Goal: Check status: Check status

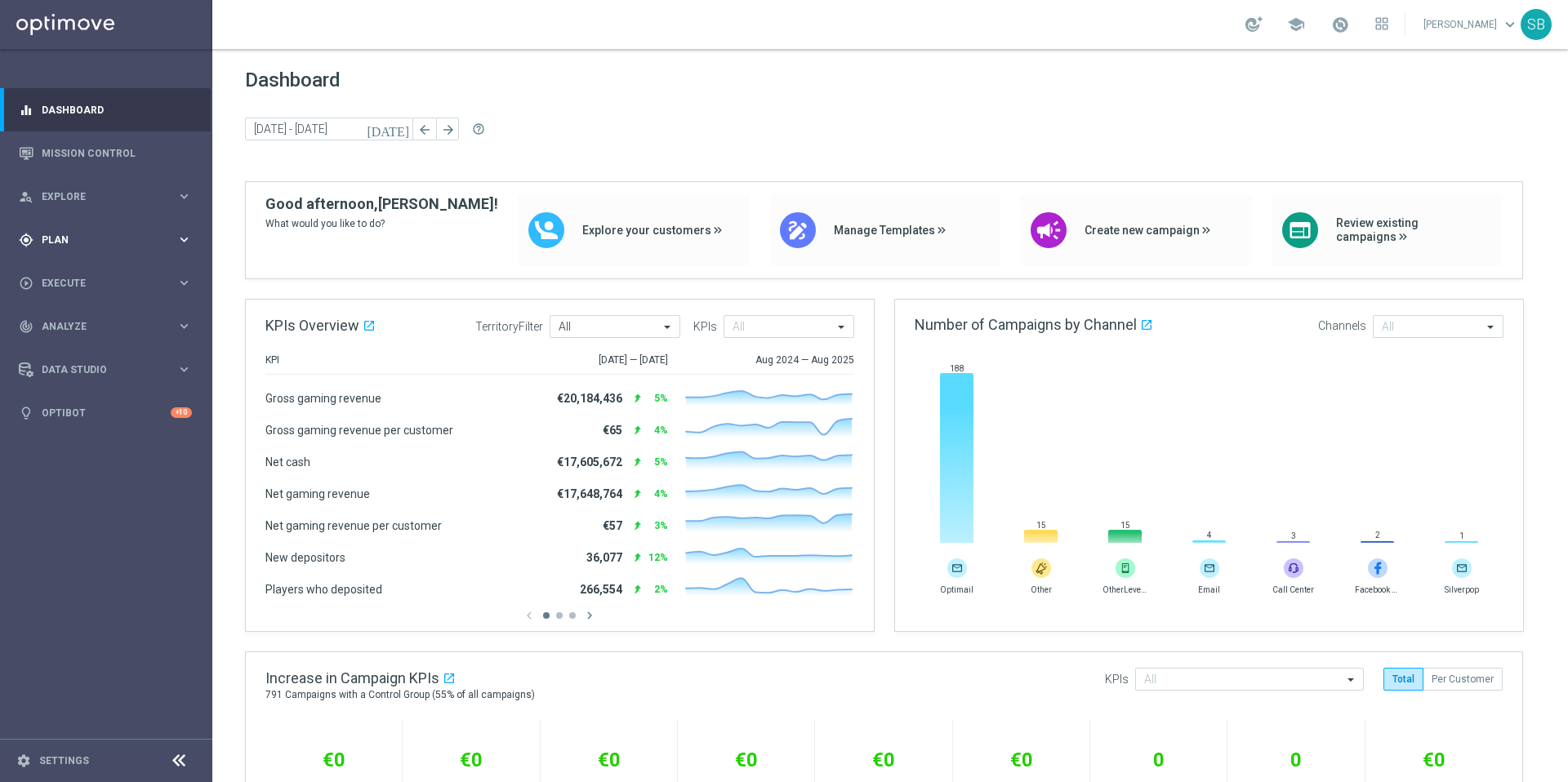
click at [184, 240] on icon "keyboard_arrow_right" at bounding box center [184, 240] width 16 height 16
click at [180, 324] on icon "keyboard_arrow_right" at bounding box center [184, 323] width 16 height 16
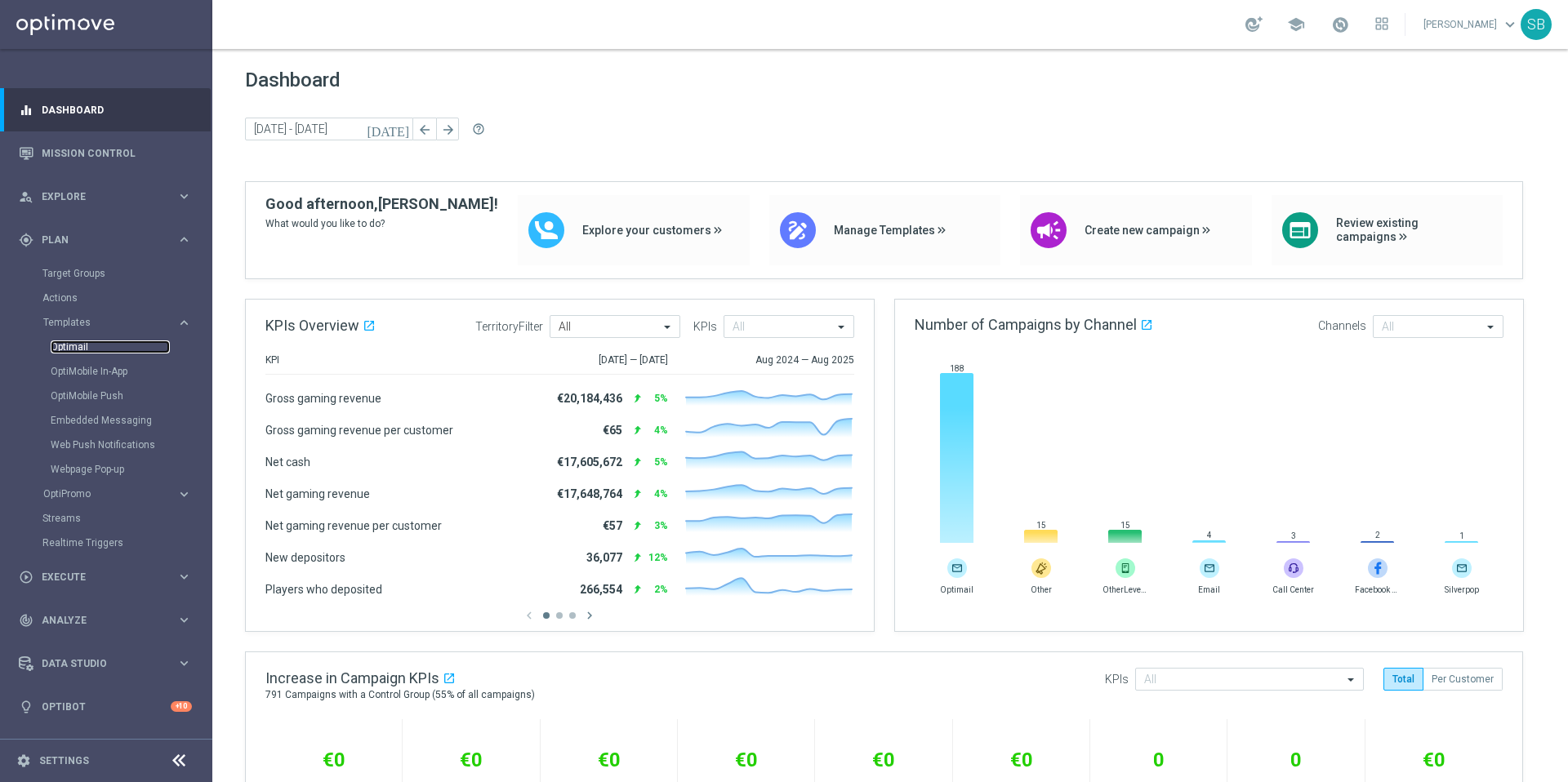
click at [58, 349] on link "Optimail" at bounding box center [111, 347] width 120 height 13
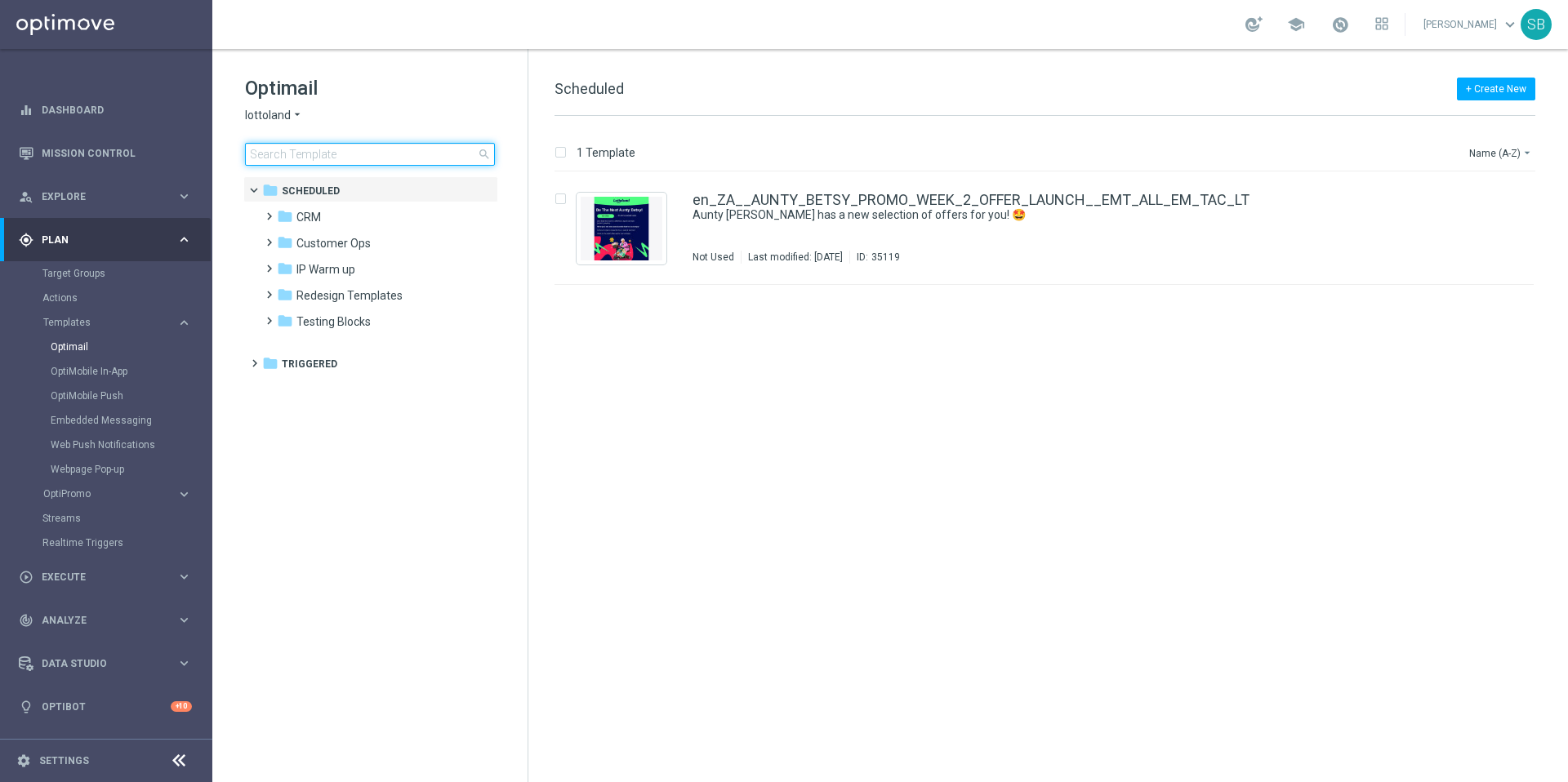
click at [299, 156] on input at bounding box center [369, 154] width 250 height 23
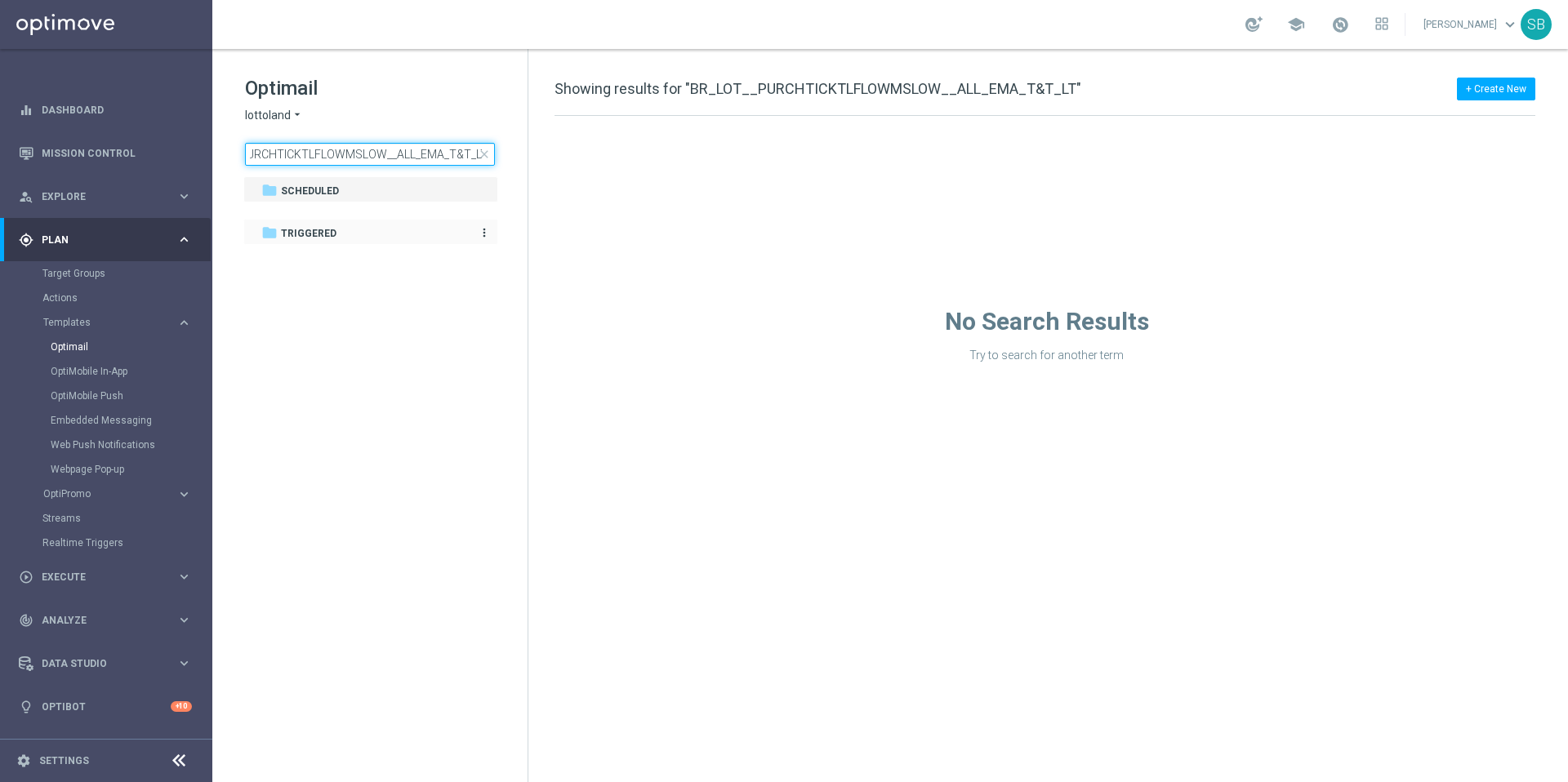
type input "BR_LOT__PURCHTICKTLFLOWMSLOW__ALL_EMA_T&T_LT"
click at [316, 242] on div "folder Triggered" at bounding box center [362, 233] width 201 height 19
click at [456, 234] on div "folder Triggered" at bounding box center [362, 233] width 201 height 19
click at [332, 190] on span "Scheduled" at bounding box center [310, 191] width 58 height 15
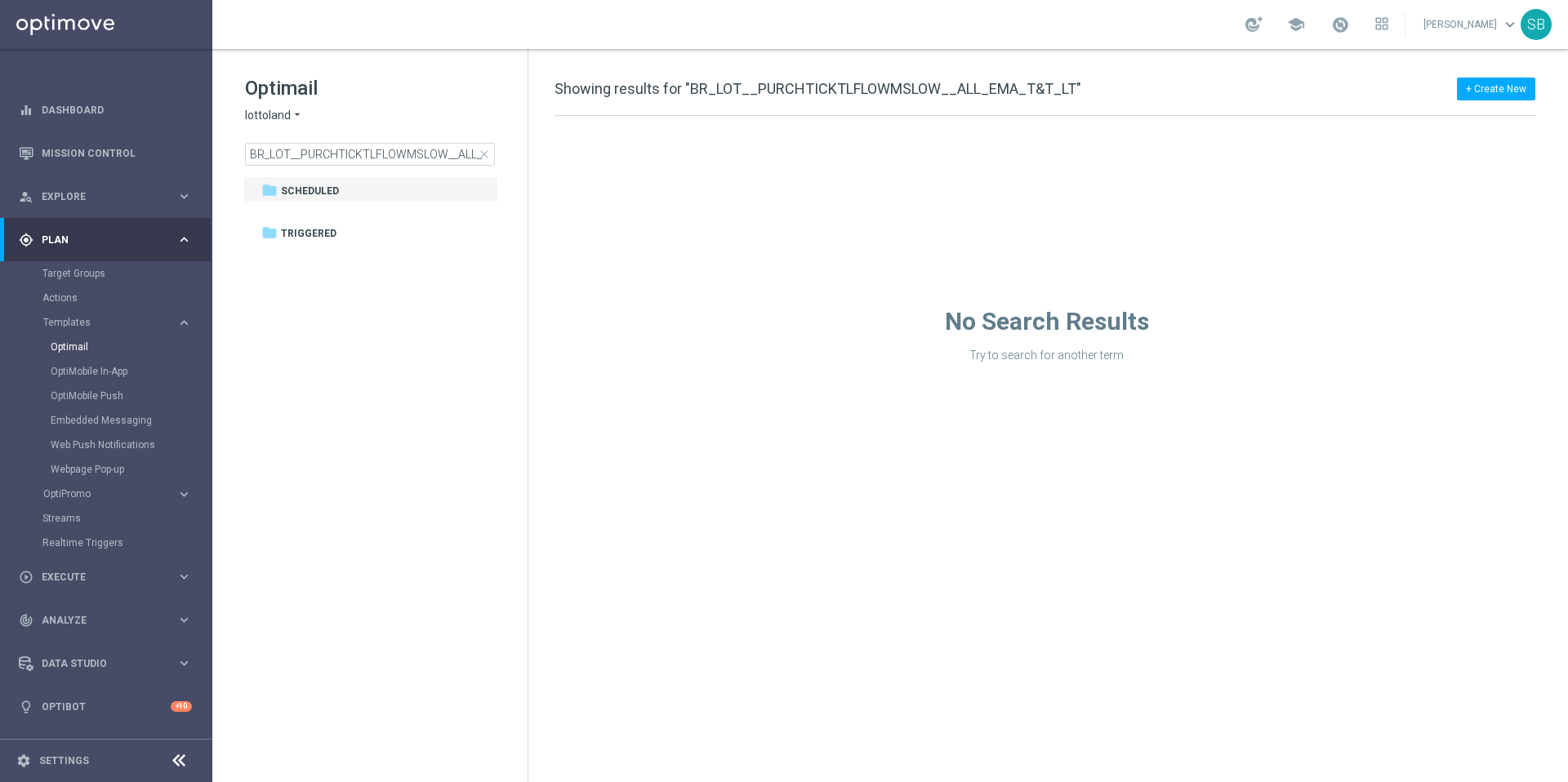
click at [1082, 91] on div "+ Create New Showing results for "BR_LOT__PURCHTICKTLFLOWMSLOW__ALL_EMA_T&T_LT"" at bounding box center [1045, 98] width 981 height 37
click at [95, 158] on link "Mission Control" at bounding box center [117, 153] width 150 height 43
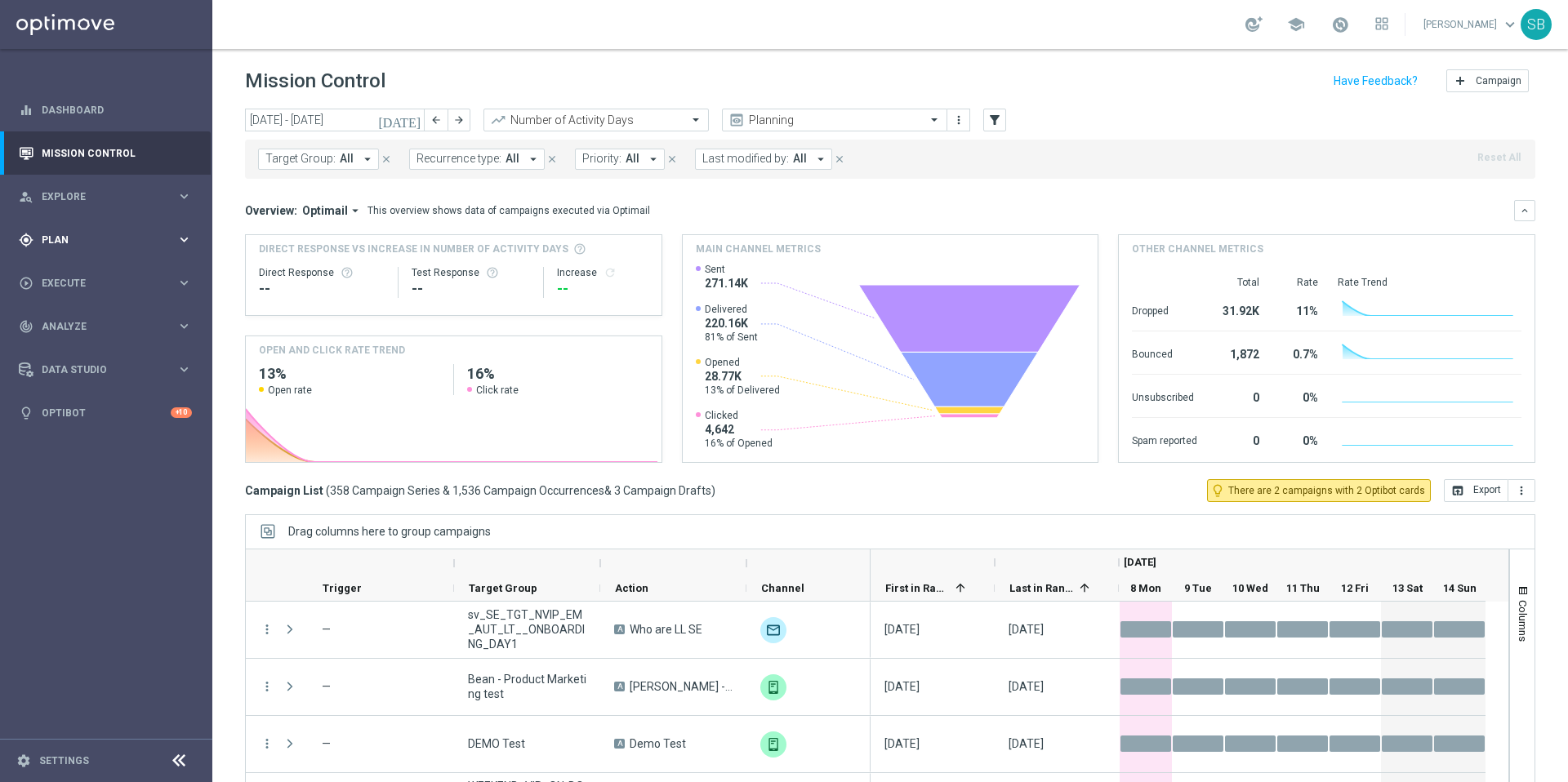
click at [188, 242] on icon "keyboard_arrow_right" at bounding box center [184, 240] width 16 height 16
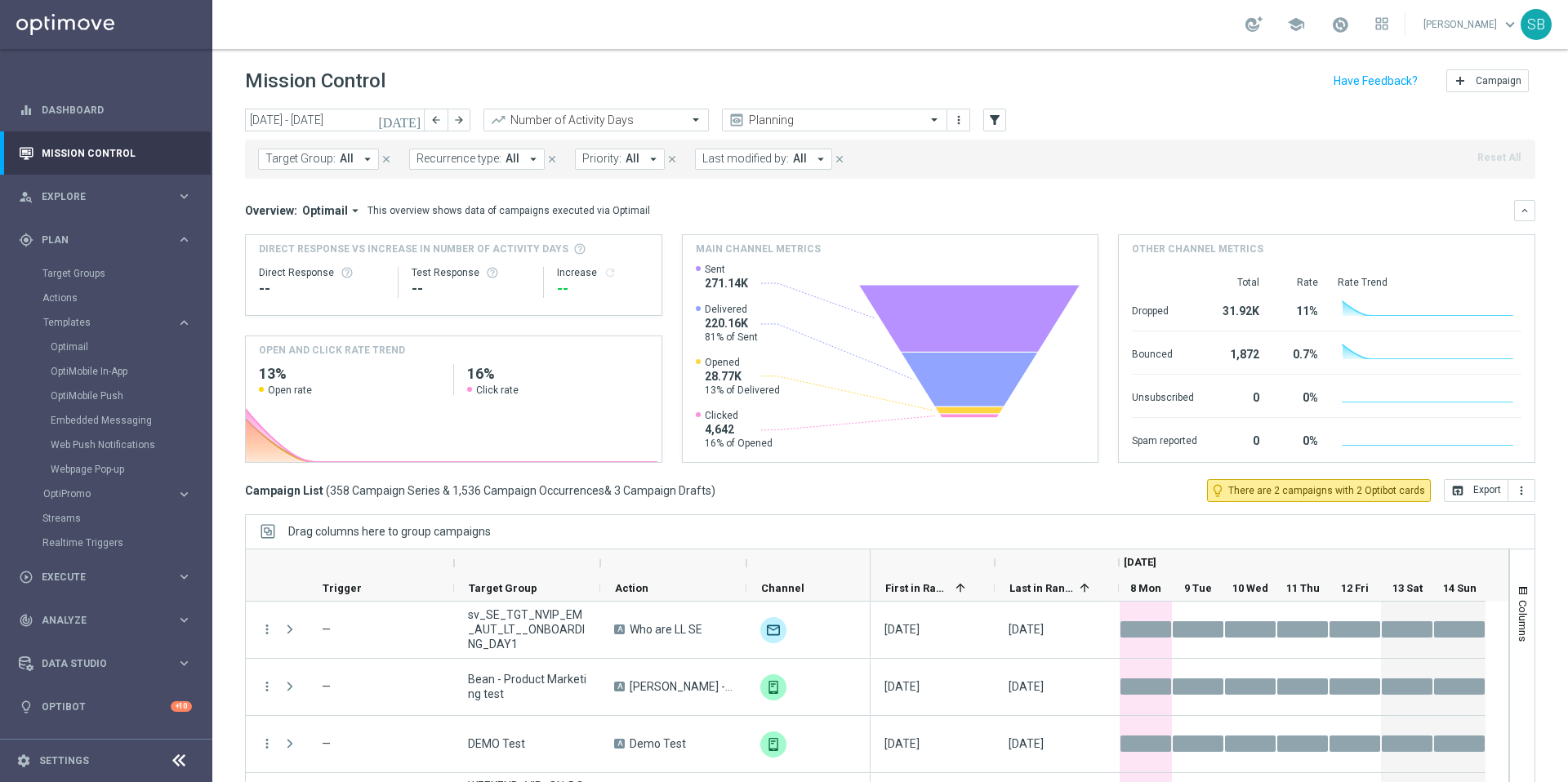
click at [84, 354] on div "Optimail" at bounding box center [130, 347] width 160 height 24
click at [81, 353] on link "Optimail" at bounding box center [111, 347] width 120 height 13
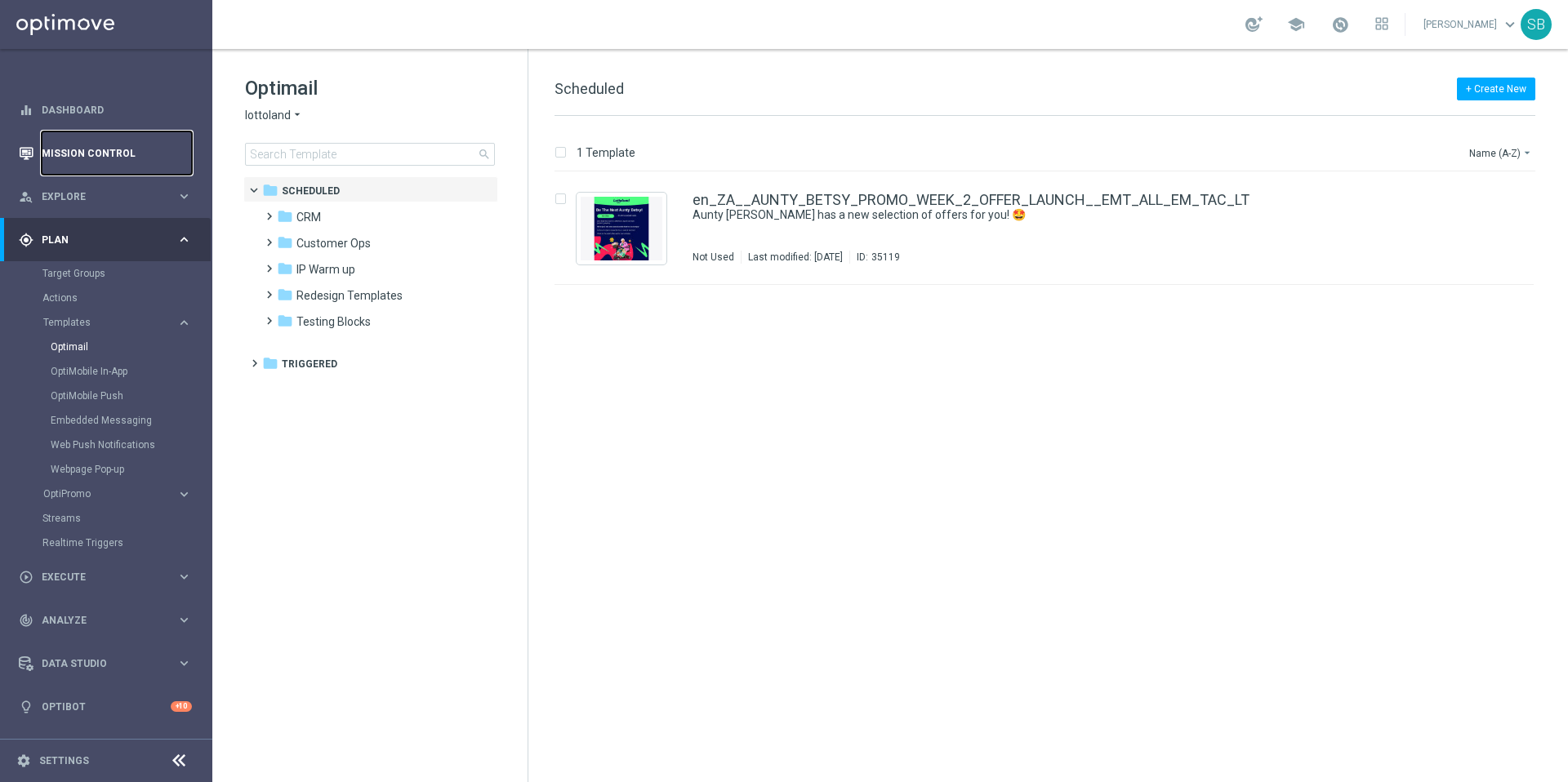
click at [84, 151] on link "Mission Control" at bounding box center [117, 153] width 150 height 43
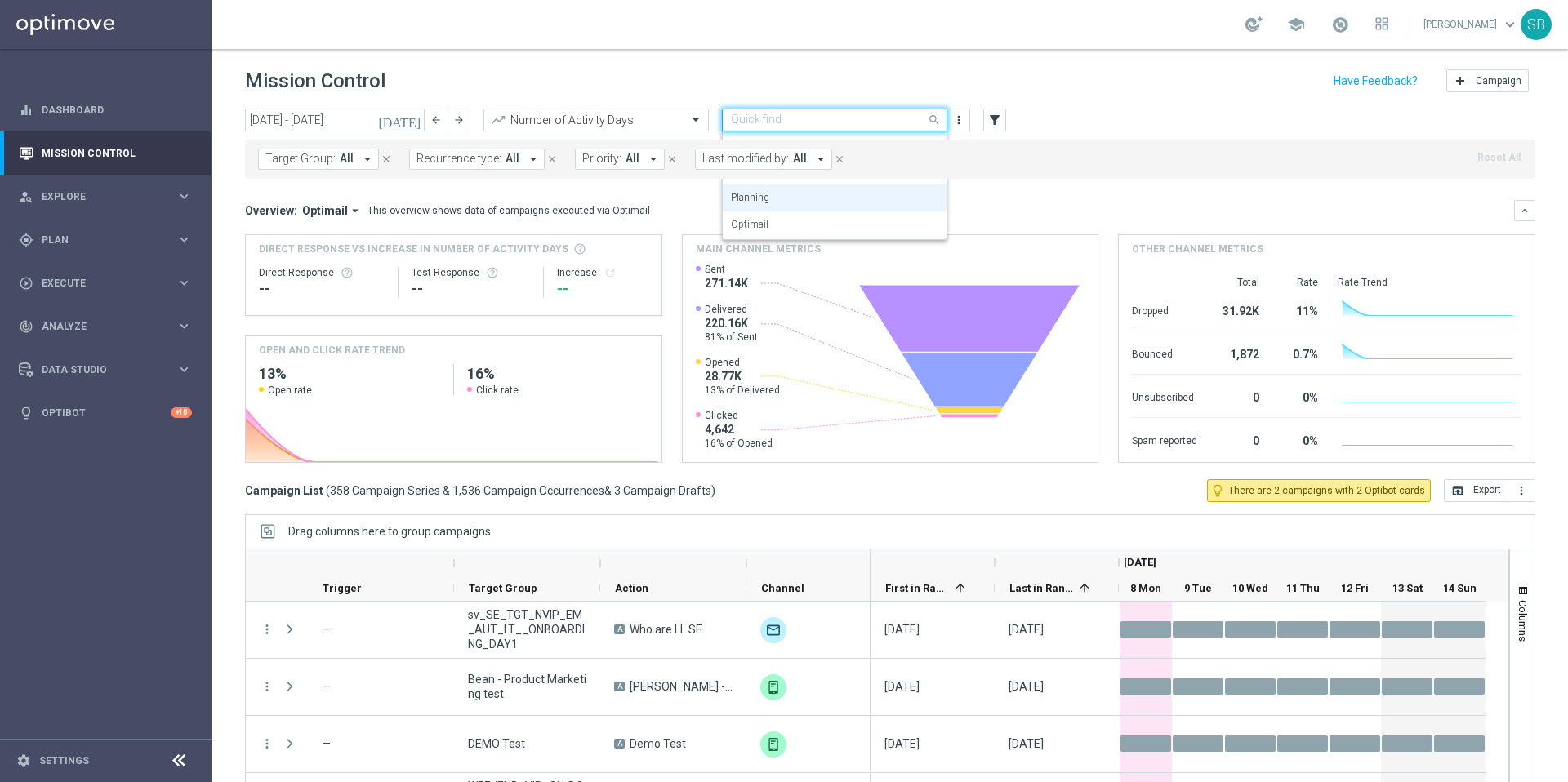
click at [936, 120] on span at bounding box center [936, 120] width 21 height 21
click at [802, 224] on div "Optimail" at bounding box center [835, 225] width 208 height 27
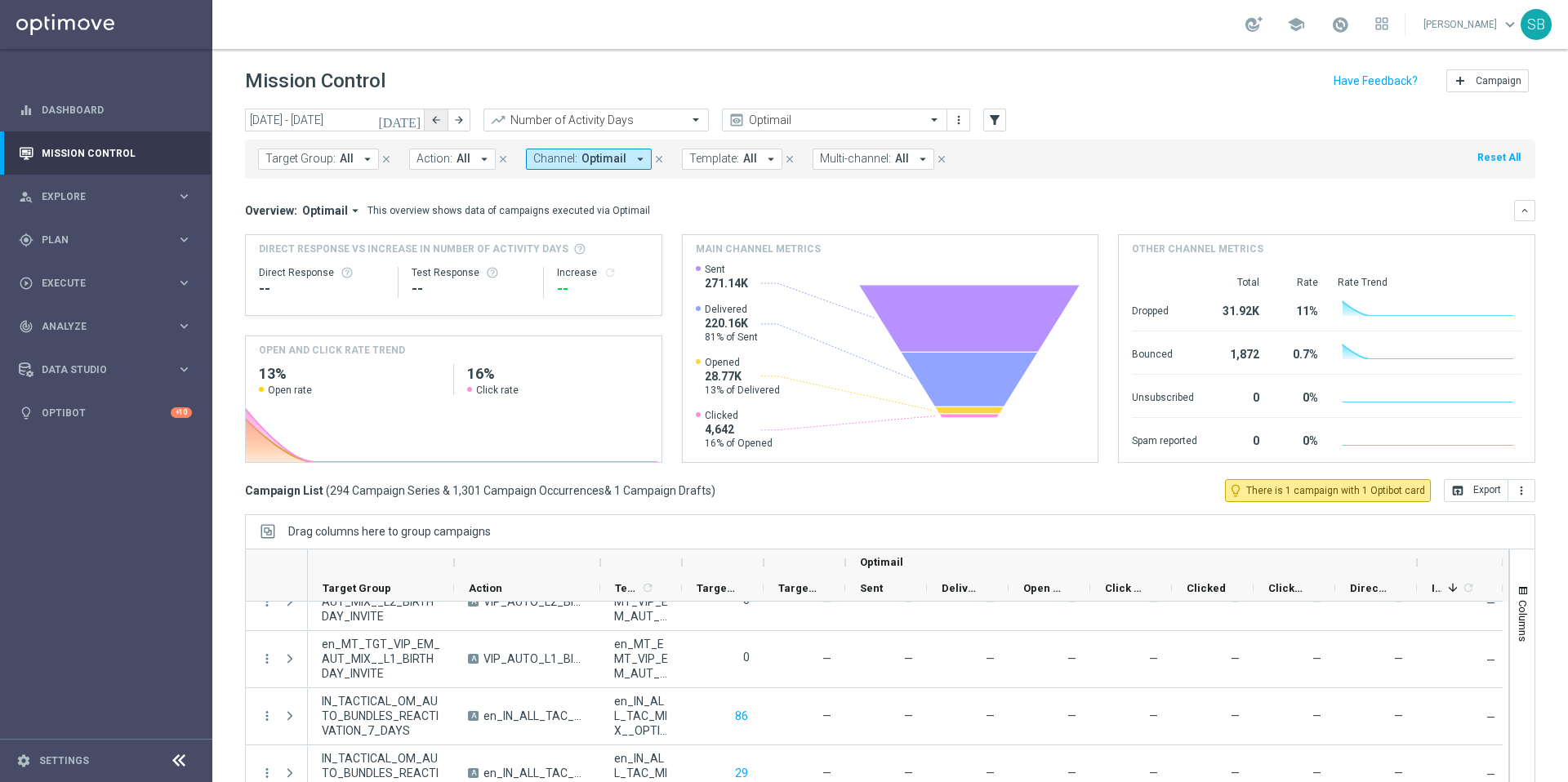
click at [434, 125] on button "arrow_back" at bounding box center [435, 120] width 23 height 23
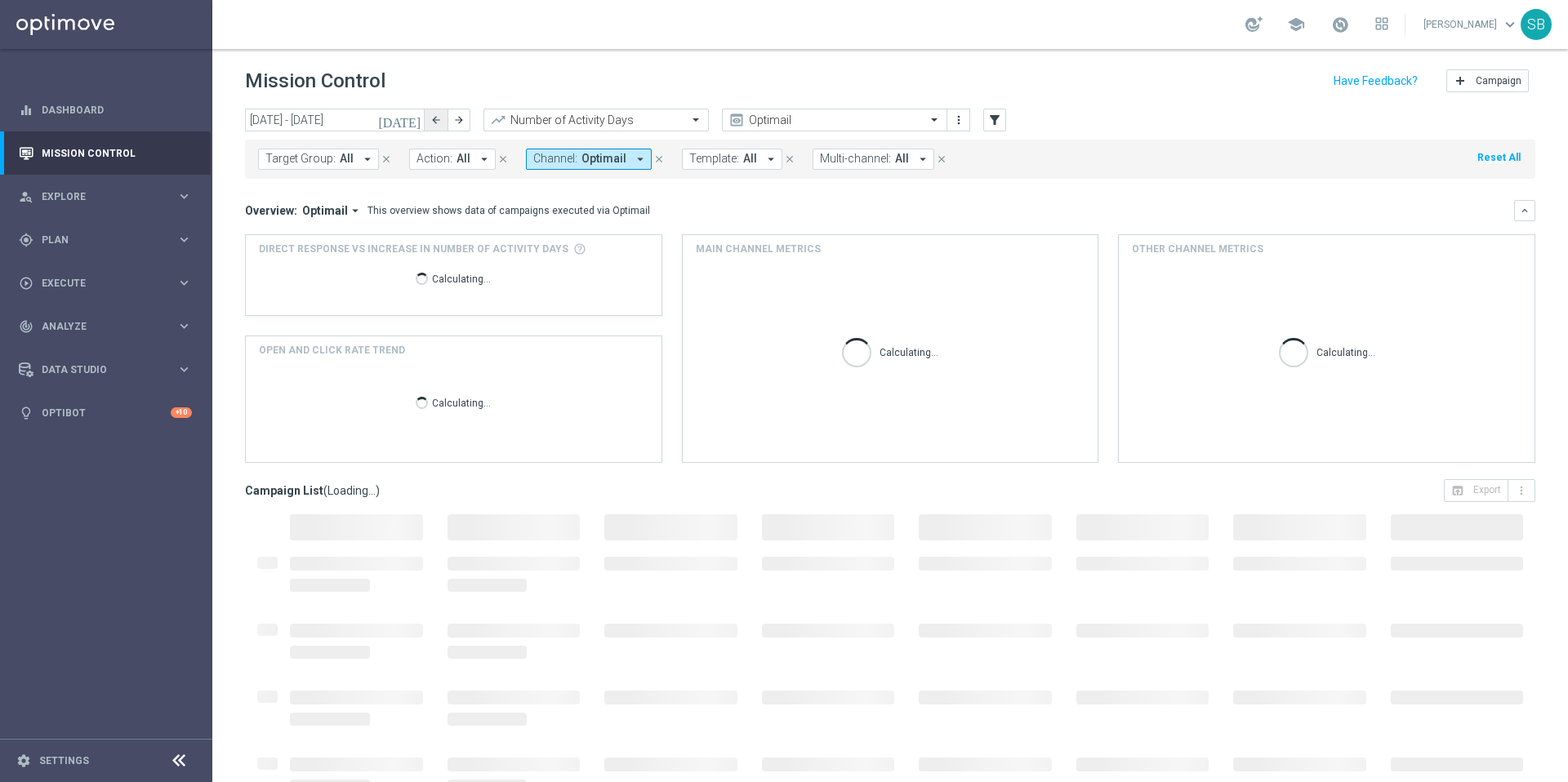
click at [434, 125] on button "arrow_back" at bounding box center [435, 120] width 23 height 23
click at [440, 121] on icon "arrow_back" at bounding box center [436, 121] width 12 height 12
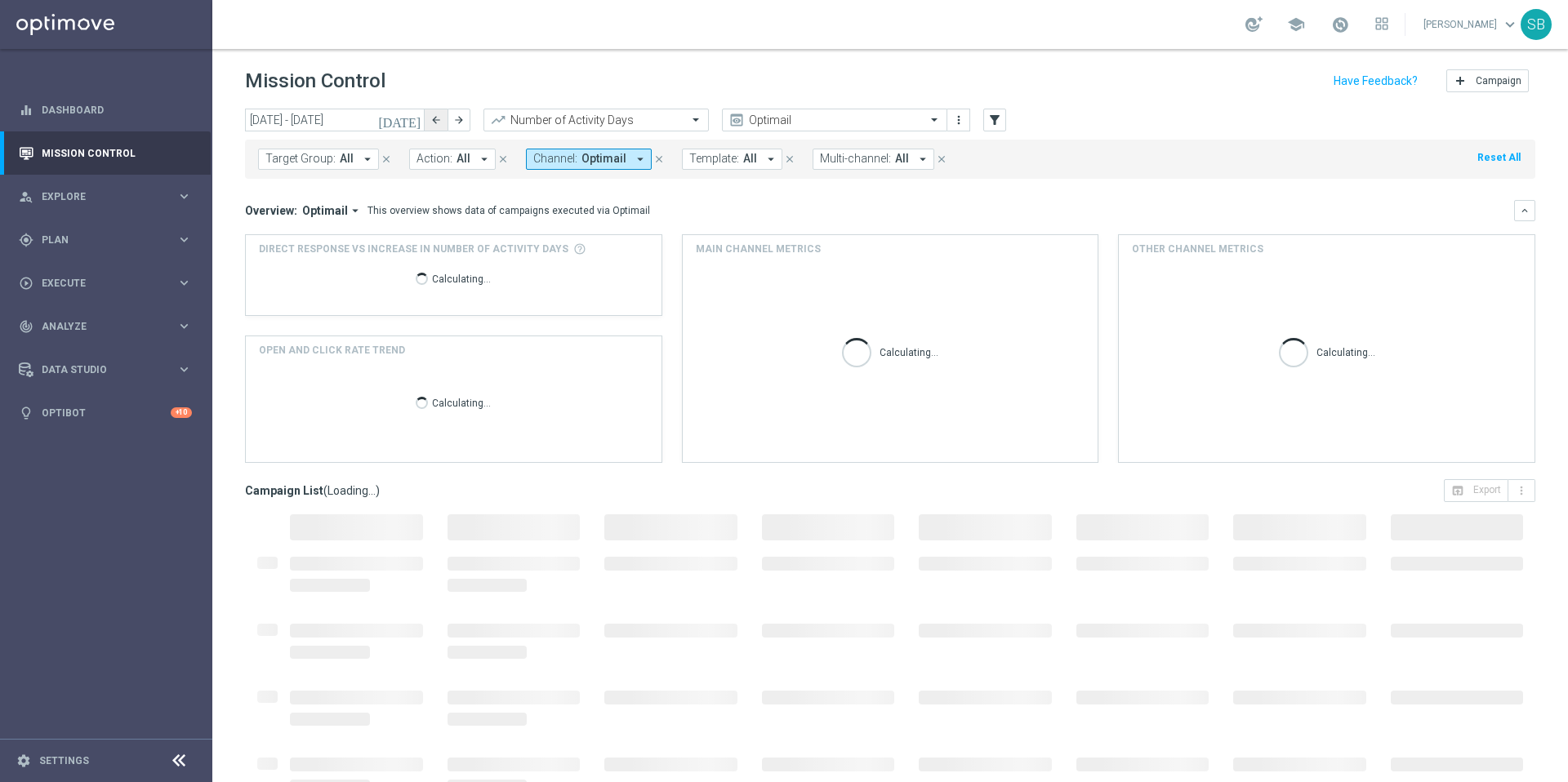
click at [440, 121] on icon "arrow_back" at bounding box center [436, 121] width 12 height 12
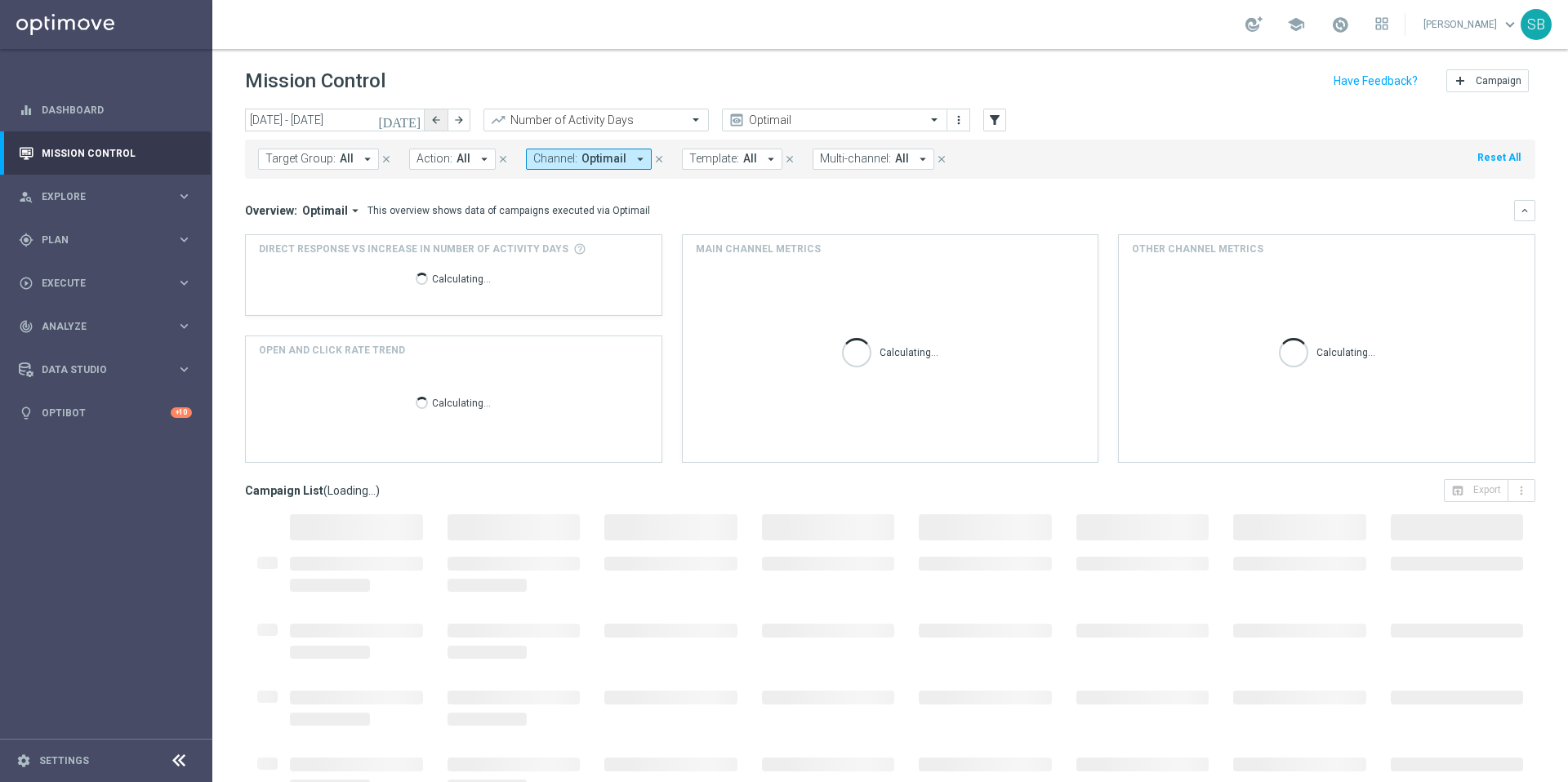
click at [440, 121] on icon "arrow_back" at bounding box center [436, 121] width 12 height 12
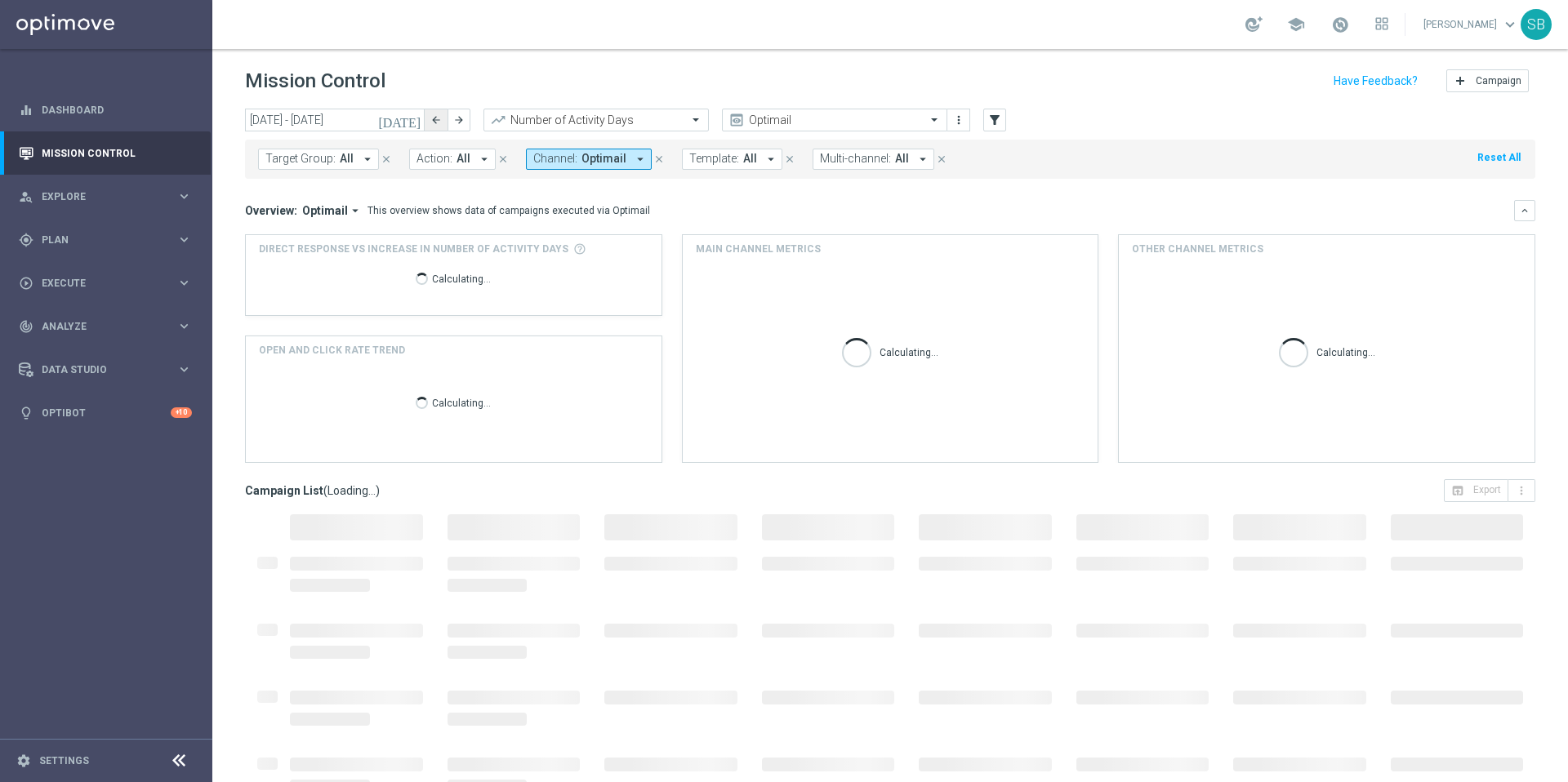
click at [440, 121] on icon "arrow_back" at bounding box center [436, 121] width 12 height 12
type input "[DATE] - [DATE]"
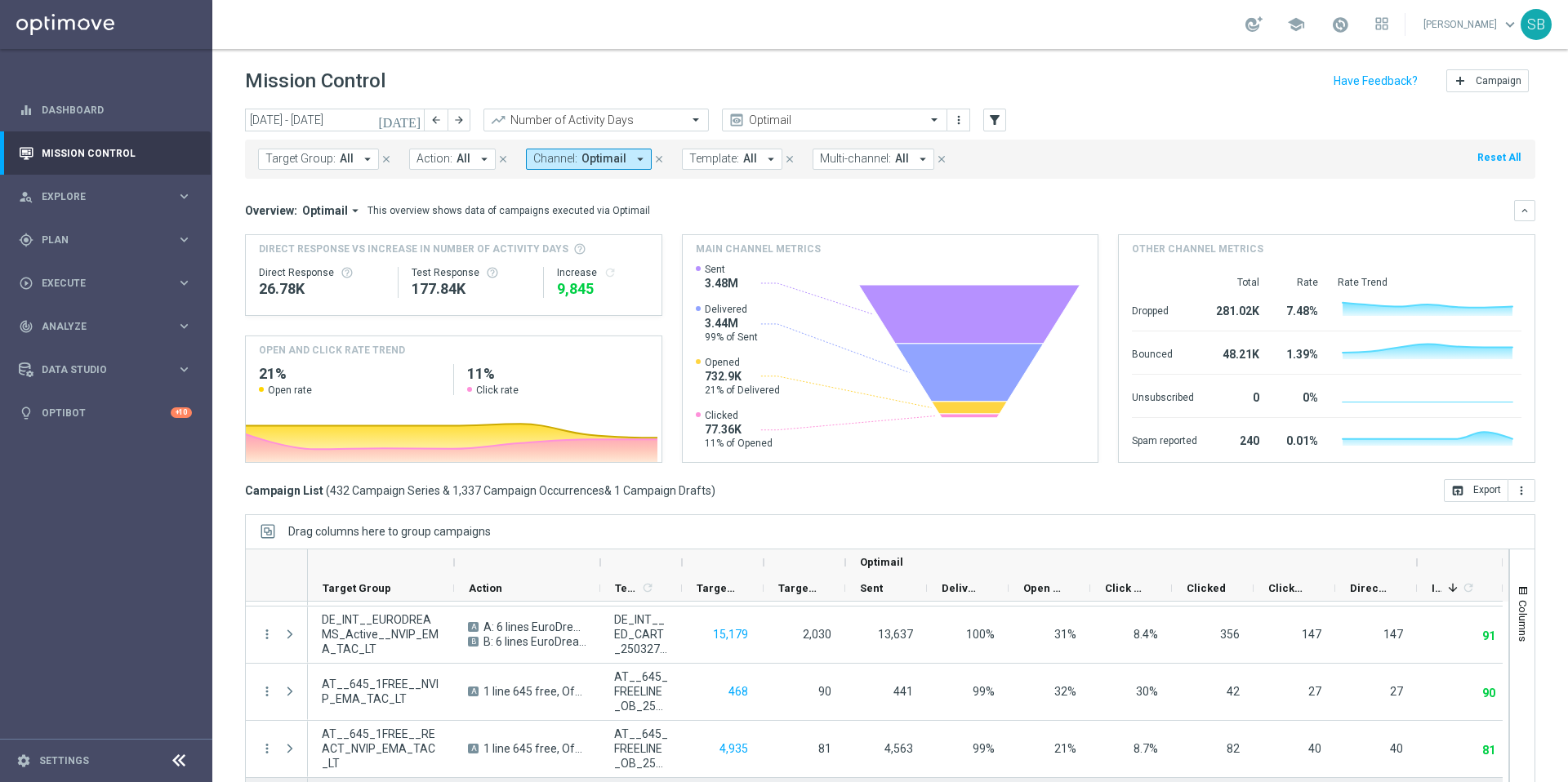
scroll to position [2301, 0]
